Goal: Information Seeking & Learning: Learn about a topic

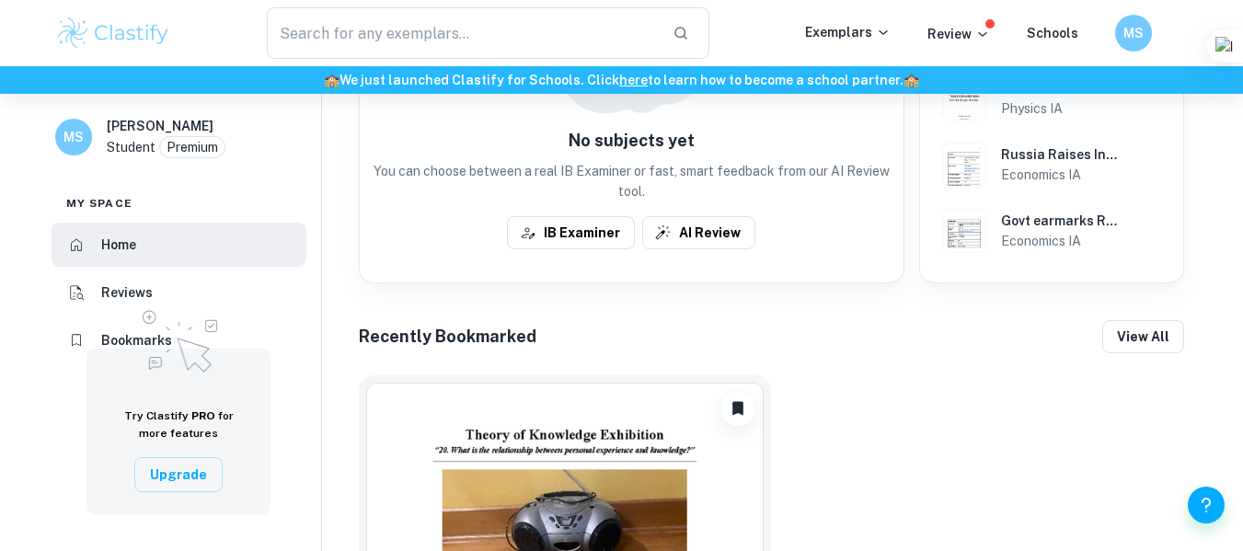
scroll to position [165, 0]
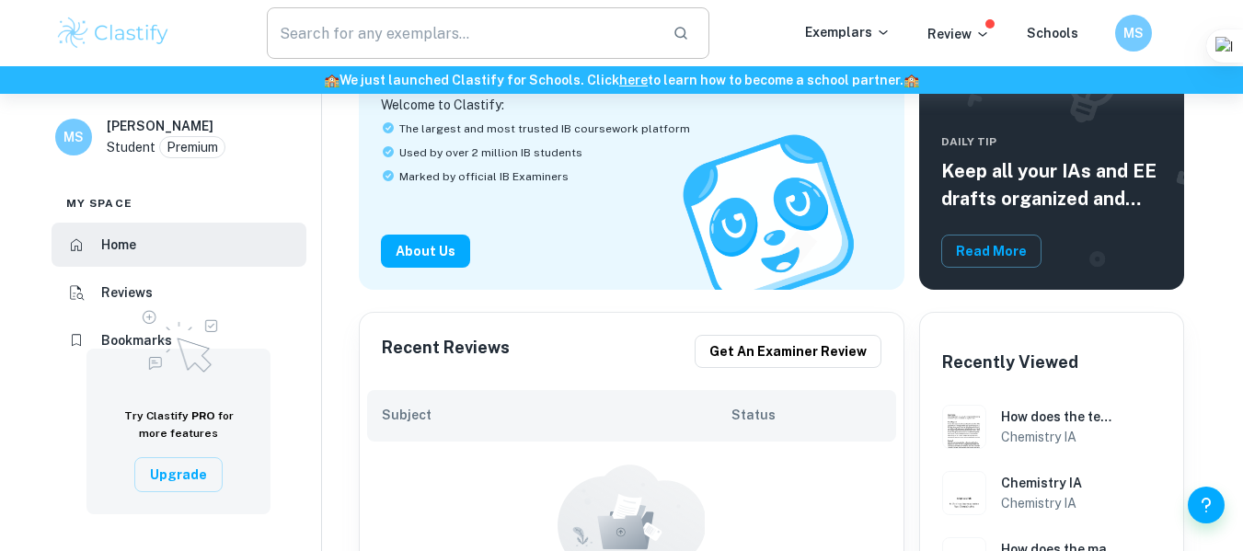
click at [426, 41] on input "text" at bounding box center [463, 33] width 392 height 52
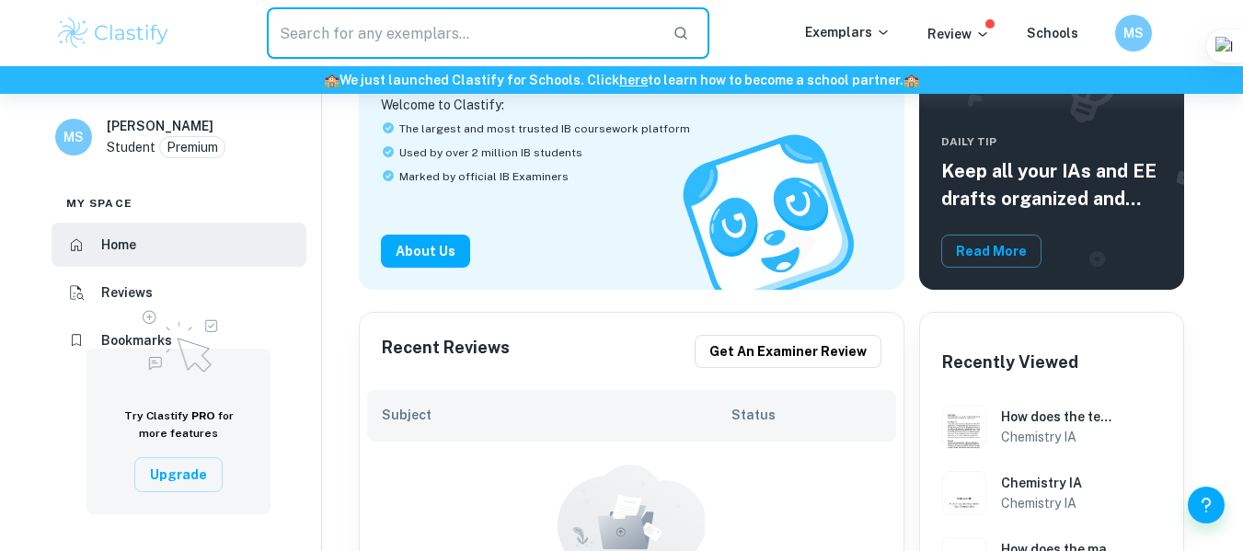
type input "chemistry IA"
click at [688, 33] on icon "button" at bounding box center [681, 33] width 13 height 13
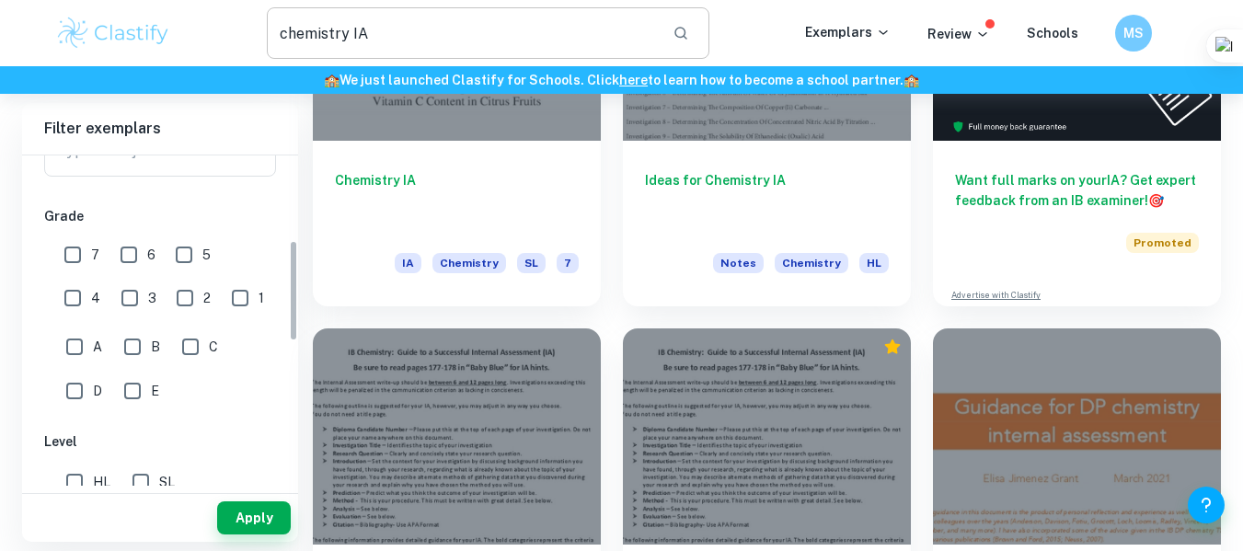
scroll to position [276, 0]
click at [131, 252] on input "6" at bounding box center [128, 252] width 37 height 37
checkbox input "true"
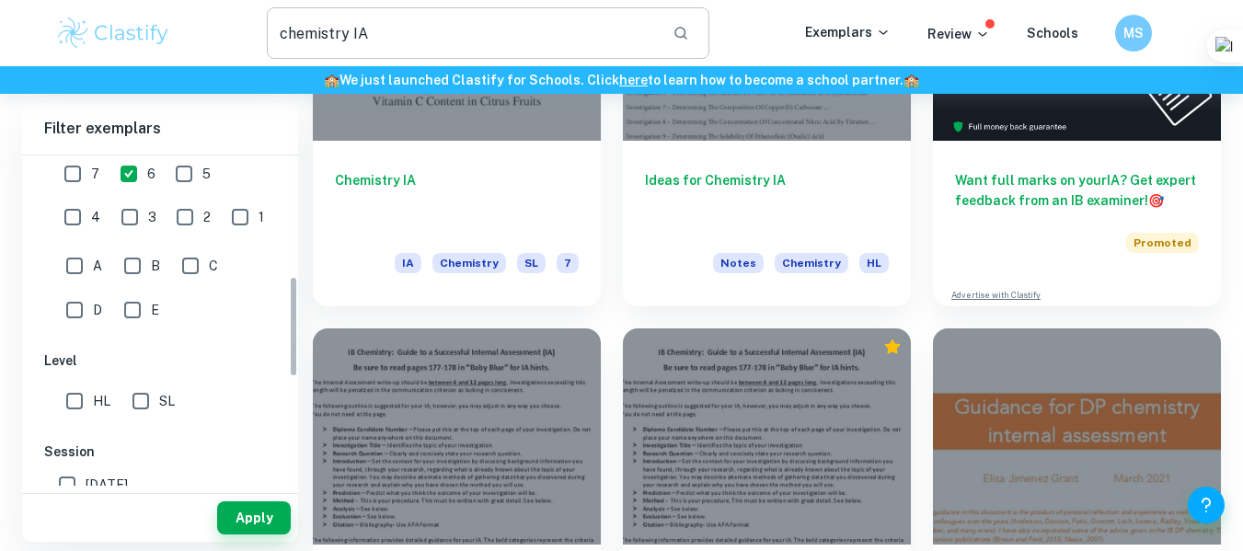
scroll to position [460, 0]
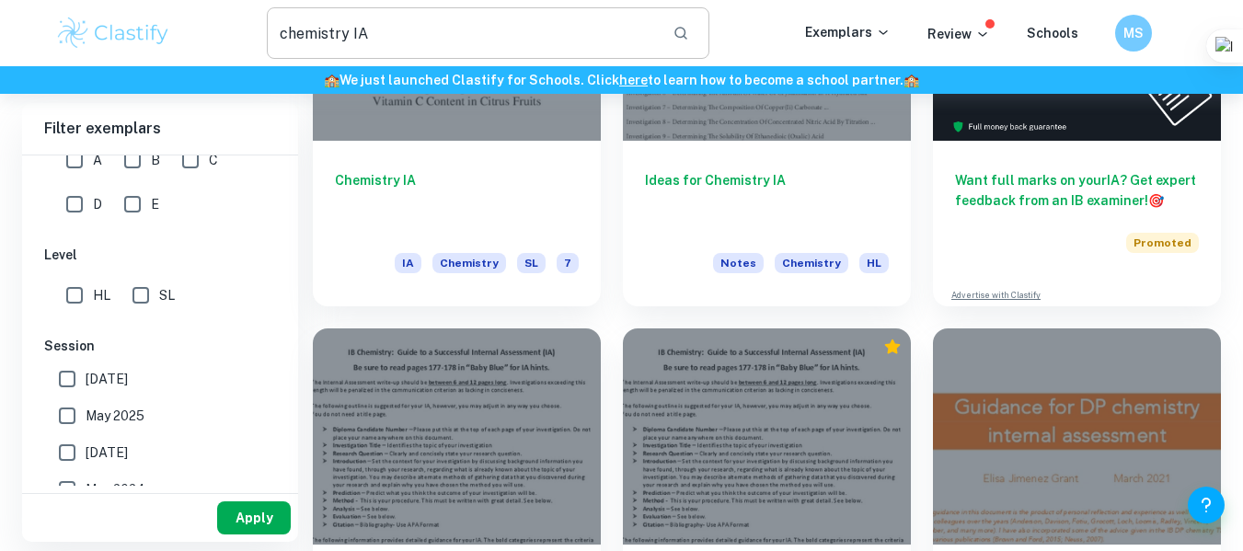
click at [267, 512] on button "Apply" at bounding box center [254, 517] width 74 height 33
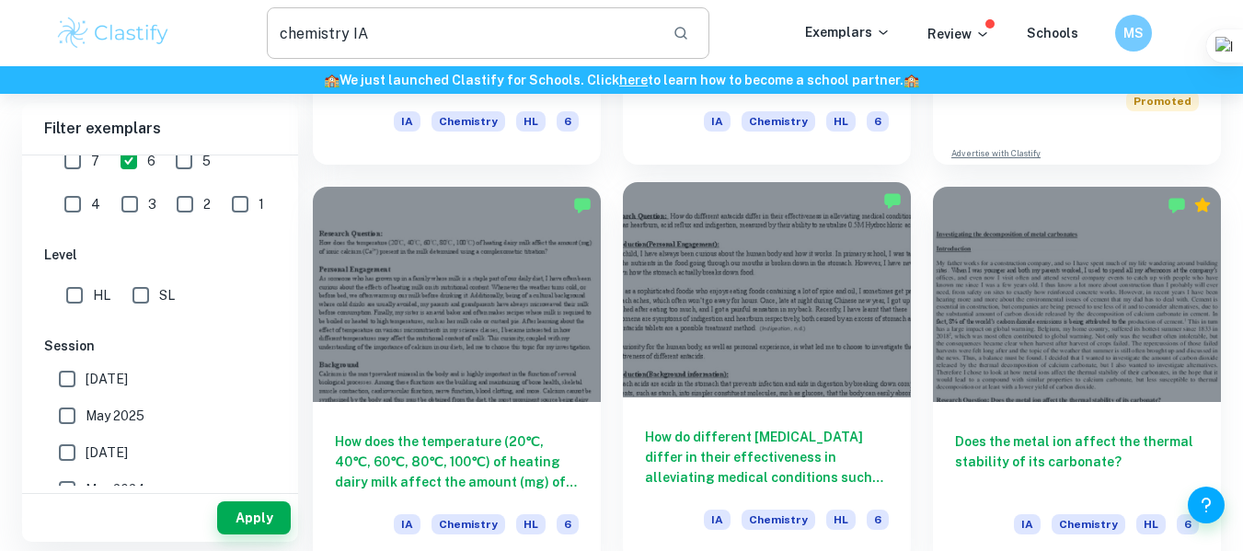
scroll to position [460, 0]
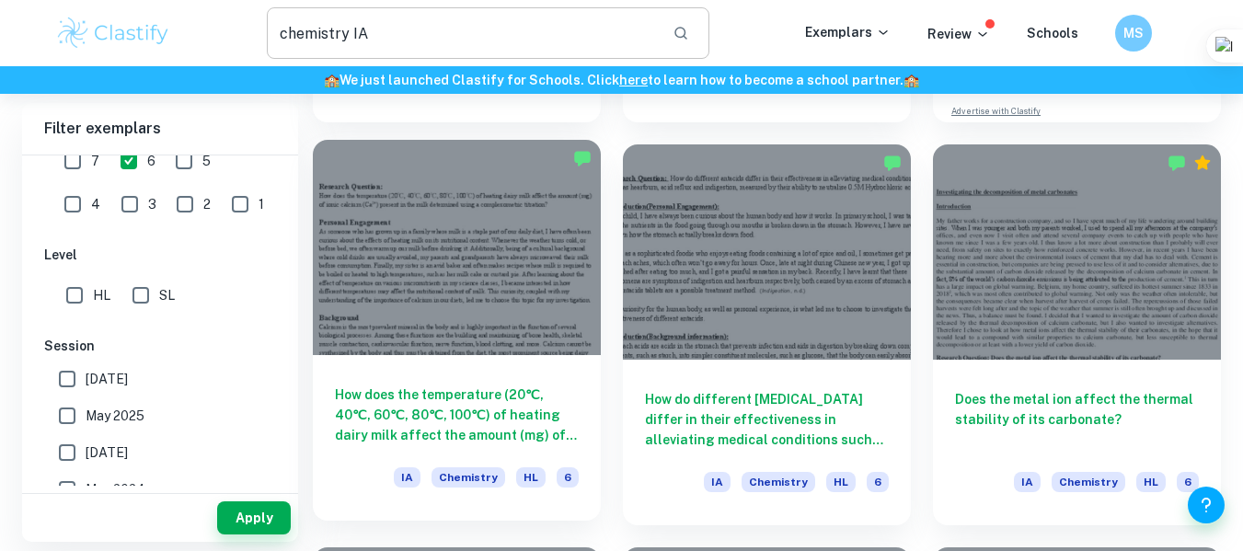
click at [436, 224] on div at bounding box center [457, 248] width 288 height 216
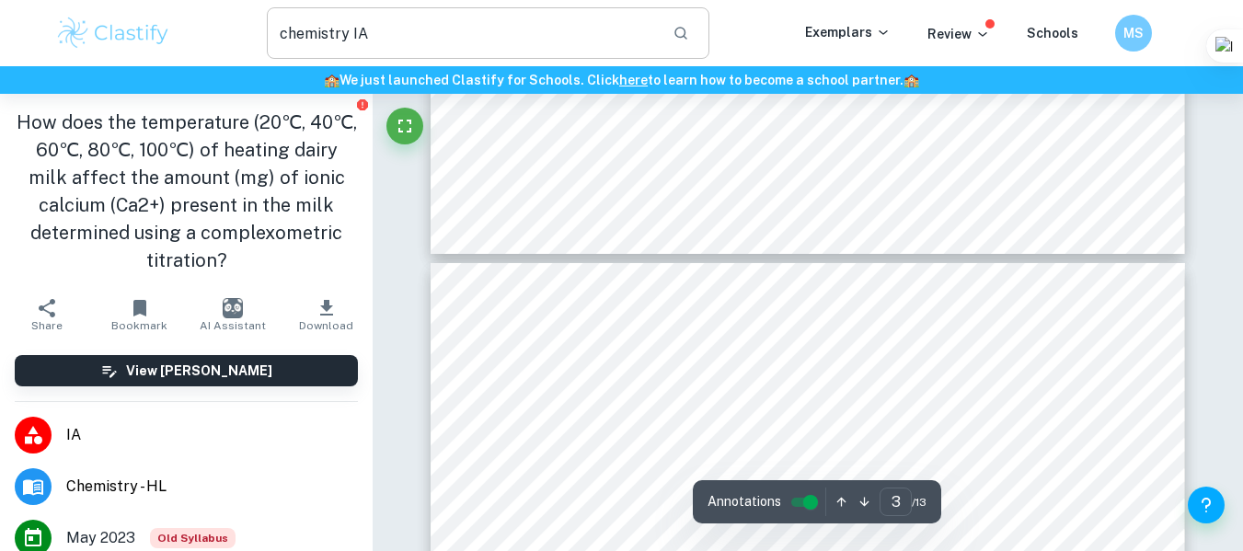
type input "4"
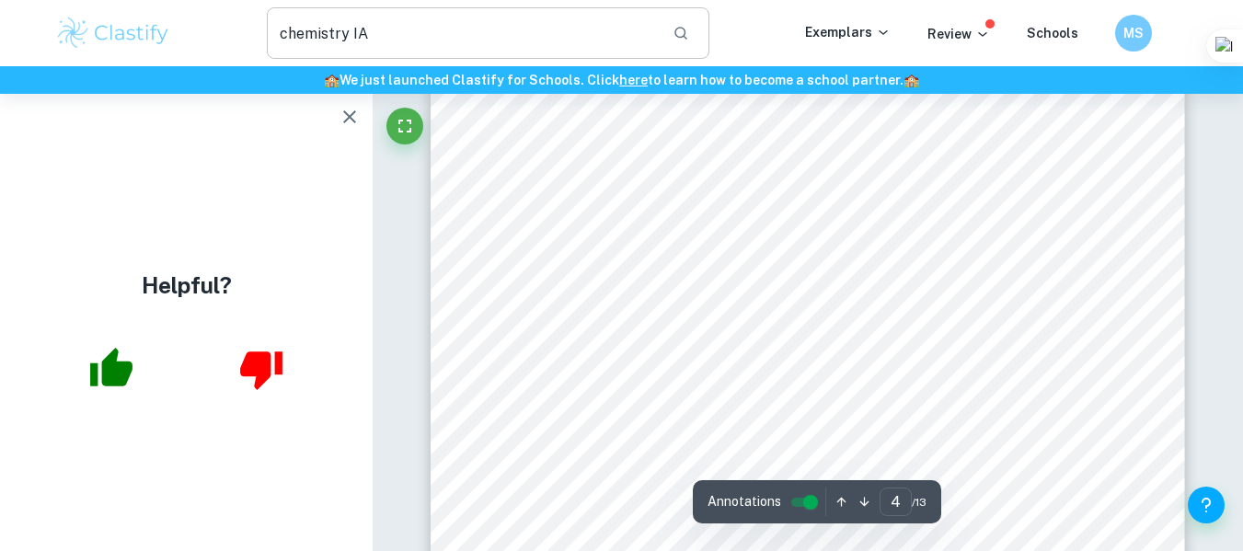
scroll to position [3404, 0]
drag, startPoint x: 567, startPoint y: 149, endPoint x: 743, endPoint y: 149, distance: 175.7
click at [743, 149] on div "The temperature of lab environment The experiment was performed in the same loc…" at bounding box center [808, 272] width 754 height 976
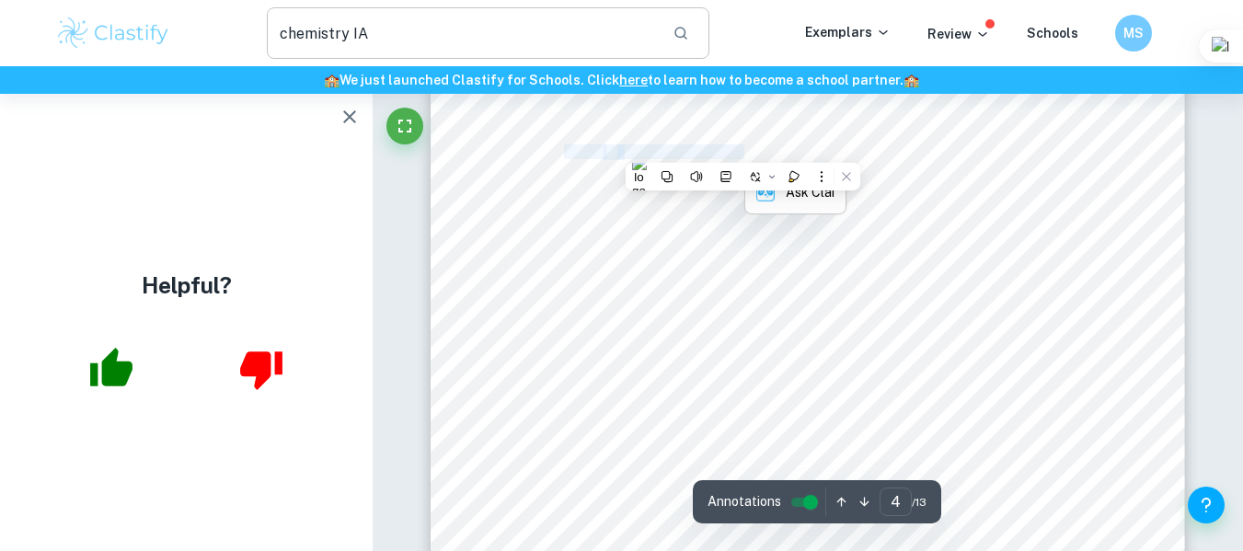
copy div "500mL 士 0.1mL volumetric flask"
